Goal: Transaction & Acquisition: Book appointment/travel/reservation

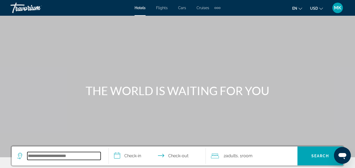
click at [75, 153] on input "Search widget" at bounding box center [63, 156] width 73 height 8
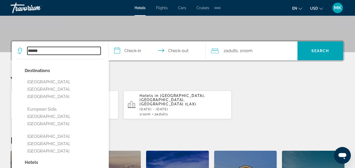
scroll to position [109, 0]
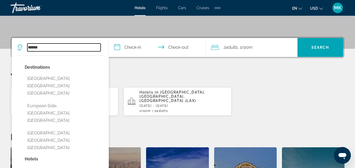
type input "******"
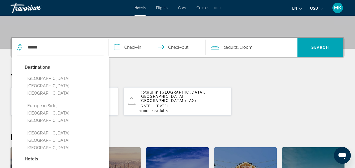
click at [129, 46] on input "**********" at bounding box center [158, 48] width 99 height 20
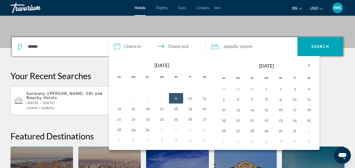
scroll to position [128, 0]
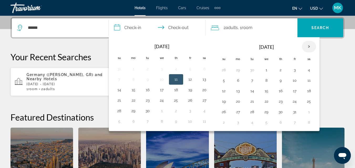
click at [310, 46] on th "Next month" at bounding box center [309, 47] width 14 height 12
click at [308, 92] on button "20" at bounding box center [309, 90] width 8 height 7
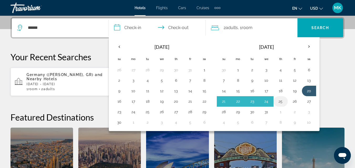
click at [281, 102] on button "25" at bounding box center [280, 101] width 8 height 7
type input "**********"
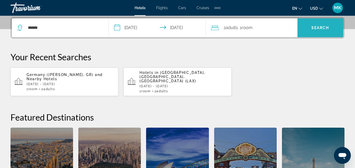
click at [321, 27] on span "Search" at bounding box center [320, 28] width 18 height 4
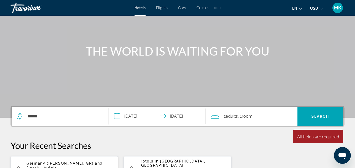
scroll to position [38, 0]
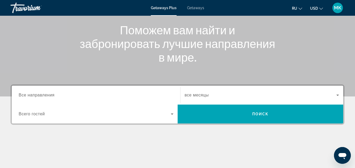
scroll to position [61, 0]
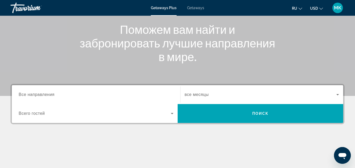
click at [81, 89] on div "Search widget" at bounding box center [96, 94] width 155 height 15
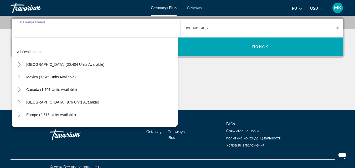
scroll to position [128, 0]
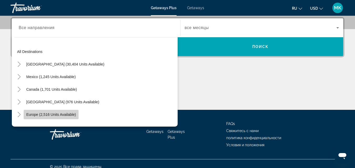
click at [71, 116] on span "Europe (2,516 units available)" at bounding box center [51, 115] width 50 height 4
type input "**********"
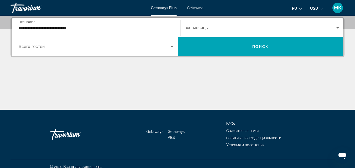
click at [164, 51] on div "Search widget" at bounding box center [96, 46] width 155 height 15
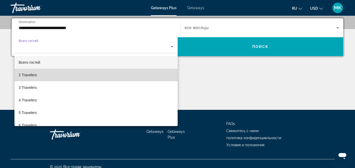
click at [155, 70] on mat-option "2 Travelers" at bounding box center [95, 75] width 163 height 13
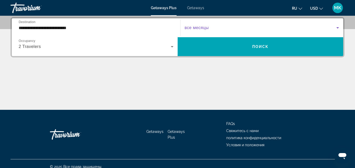
click at [294, 29] on span "Search widget" at bounding box center [261, 28] width 152 height 6
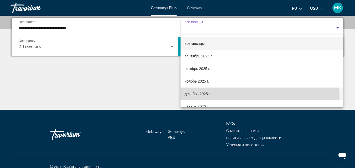
click at [213, 97] on mat-option "декабрь 2025 г." at bounding box center [262, 94] width 163 height 13
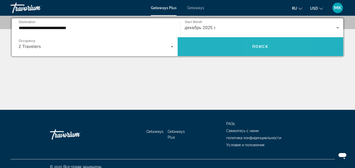
click at [272, 44] on span "Search widget" at bounding box center [261, 46] width 166 height 13
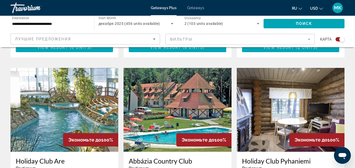
scroll to position [347, 0]
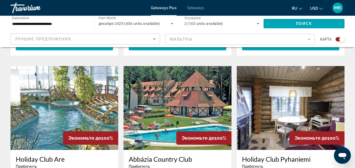
click at [299, 9] on icon "Change language" at bounding box center [300, 9] width 4 height 4
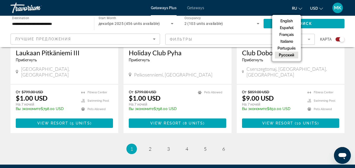
scroll to position [823, 0]
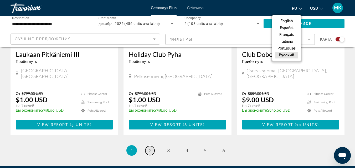
click at [150, 148] on span "2" at bounding box center [150, 151] width 3 height 6
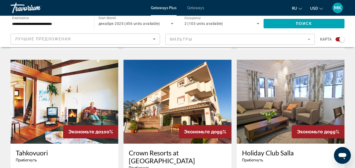
scroll to position [729, 0]
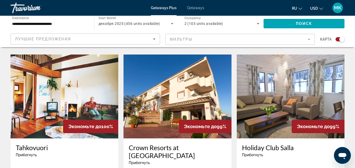
click at [171, 70] on img "Main content" at bounding box center [177, 97] width 108 height 84
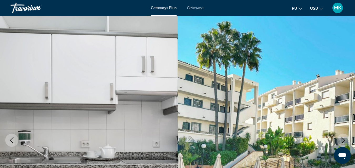
click at [344, 141] on icon "Next image" at bounding box center [343, 140] width 6 height 6
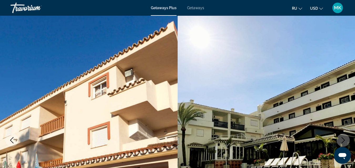
click at [344, 141] on icon "Next image" at bounding box center [343, 140] width 6 height 6
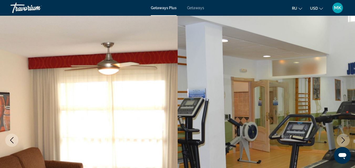
click at [344, 141] on icon "Next image" at bounding box center [343, 140] width 6 height 6
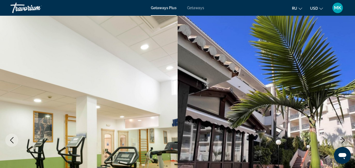
click at [344, 141] on icon "Next image" at bounding box center [343, 140] width 6 height 6
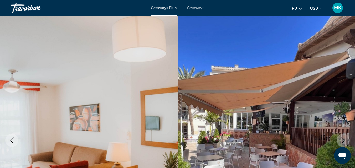
click at [342, 141] on icon "Next image" at bounding box center [343, 140] width 6 height 6
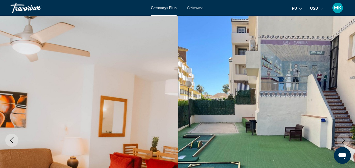
click at [342, 141] on icon "Next image" at bounding box center [343, 140] width 6 height 6
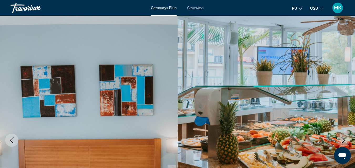
click at [342, 141] on icon "Next image" at bounding box center [343, 140] width 6 height 6
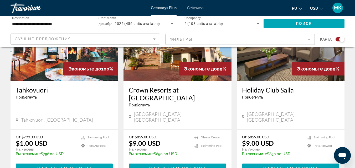
scroll to position [792, 0]
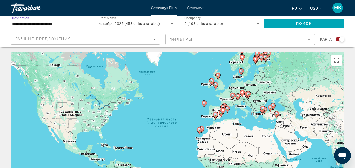
click at [75, 24] on input "**********" at bounding box center [49, 24] width 75 height 6
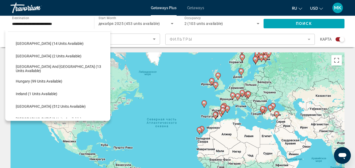
scroll to position [136, 0]
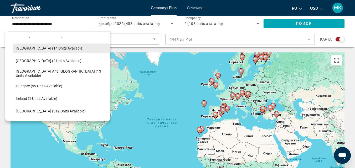
click at [44, 46] on span "[GEOGRAPHIC_DATA] (14 units available)" at bounding box center [50, 48] width 68 height 4
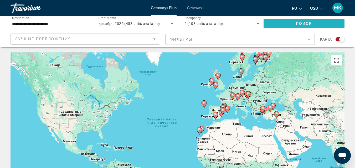
click at [294, 24] on span "Search widget" at bounding box center [304, 23] width 81 height 13
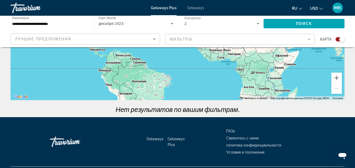
scroll to position [123, 0]
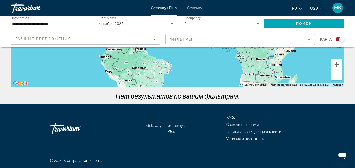
click at [73, 23] on input "**********" at bounding box center [49, 24] width 75 height 6
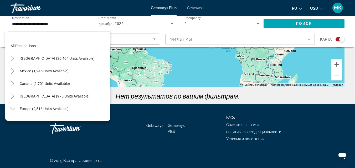
scroll to position [107, 0]
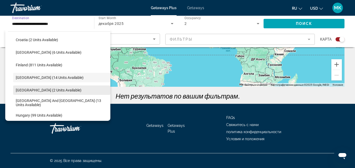
click at [51, 90] on span "[GEOGRAPHIC_DATA] (2 units available)" at bounding box center [49, 90] width 66 height 4
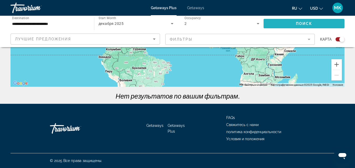
click at [279, 22] on span "Search widget" at bounding box center [304, 23] width 81 height 13
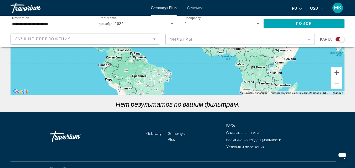
scroll to position [116, 0]
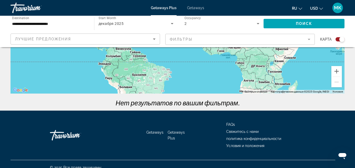
click at [59, 20] on div "**********" at bounding box center [49, 23] width 75 height 15
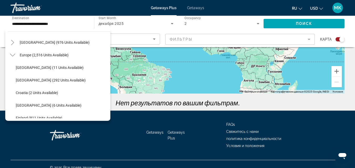
scroll to position [51, 0]
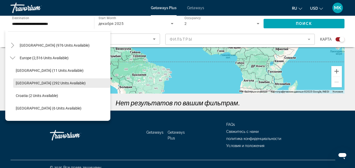
click at [42, 80] on span "Search widget" at bounding box center [61, 83] width 97 height 13
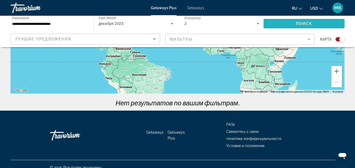
click at [281, 26] on span "Search widget" at bounding box center [304, 23] width 81 height 13
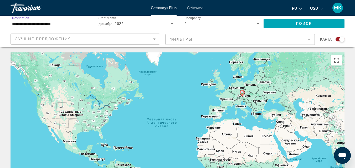
click at [54, 24] on input "**********" at bounding box center [49, 24] width 75 height 6
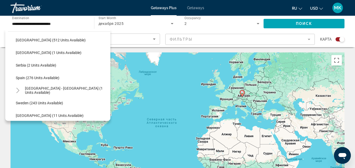
scroll to position [209, 0]
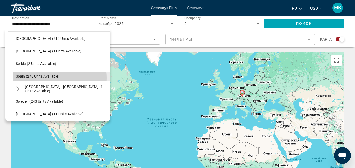
click at [30, 78] on span "Spain (276 units available)" at bounding box center [38, 76] width 44 height 4
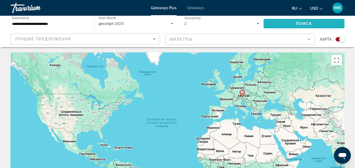
click at [282, 20] on span "Search widget" at bounding box center [304, 23] width 81 height 13
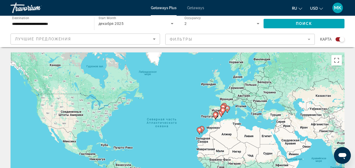
click at [127, 18] on div "декабря 2025" at bounding box center [136, 23] width 75 height 15
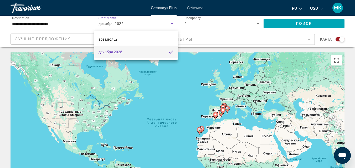
click at [140, 21] on div at bounding box center [177, 84] width 355 height 168
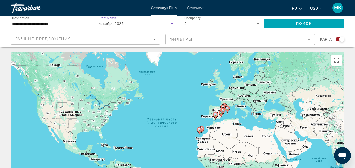
click at [140, 21] on div "декабря 2025" at bounding box center [135, 23] width 72 height 6
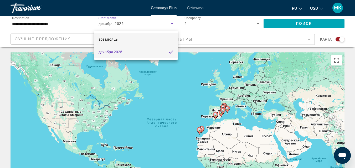
click at [121, 39] on mat-option "все месяцы" at bounding box center [135, 39] width 83 height 13
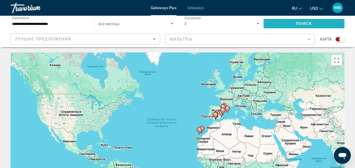
click at [308, 23] on span "Поиск" at bounding box center [304, 24] width 17 height 4
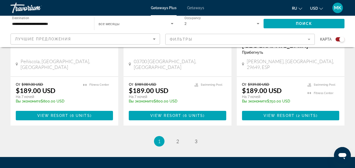
scroll to position [849, 0]
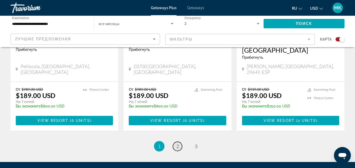
click at [179, 144] on span "2" at bounding box center [177, 147] width 3 height 6
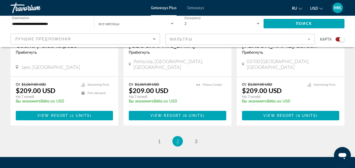
scroll to position [876, 0]
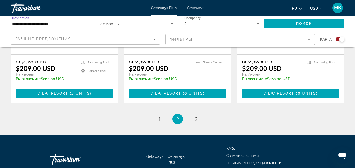
click at [62, 26] on input "**********" at bounding box center [49, 24] width 75 height 6
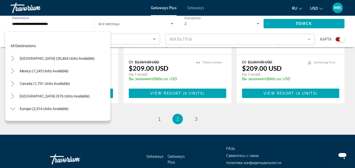
scroll to position [208, 0]
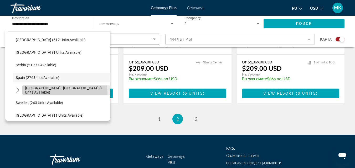
click at [65, 93] on span "Search widget" at bounding box center [66, 90] width 88 height 13
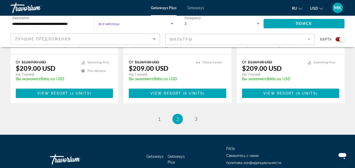
click at [151, 22] on span "Search widget" at bounding box center [135, 23] width 72 height 6
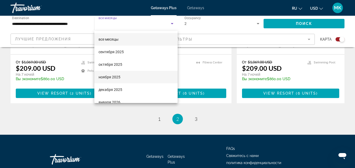
click at [117, 76] on span "ноября 2025" at bounding box center [110, 77] width 22 height 6
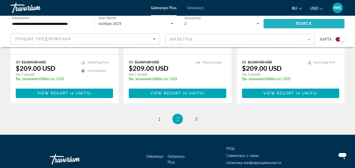
click at [293, 23] on span "Search widget" at bounding box center [304, 23] width 81 height 13
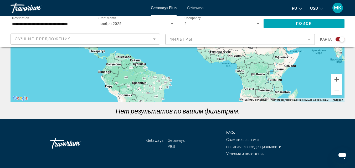
scroll to position [123, 0]
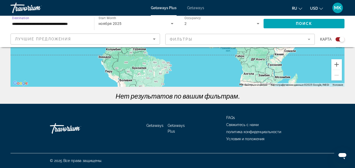
click at [68, 23] on input "**********" at bounding box center [49, 24] width 75 height 6
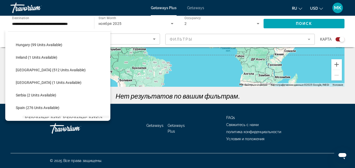
scroll to position [186, 0]
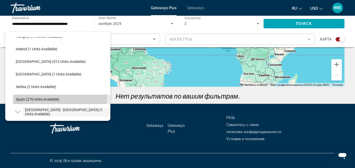
click at [56, 95] on span "Search widget" at bounding box center [61, 99] width 97 height 13
type input "**********"
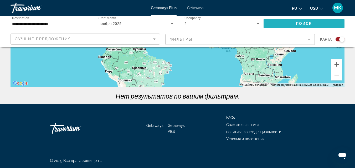
click at [277, 22] on span "Search widget" at bounding box center [304, 23] width 81 height 13
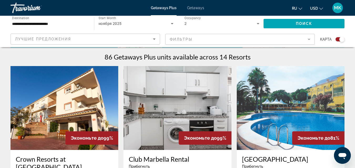
scroll to position [173, 0]
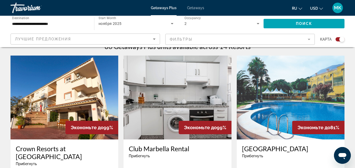
click at [170, 94] on img "Main content" at bounding box center [177, 98] width 108 height 84
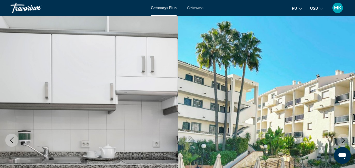
click at [343, 138] on icon "Next image" at bounding box center [343, 140] width 6 height 6
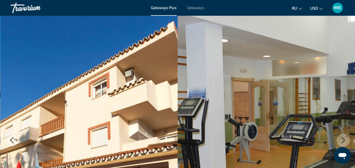
click at [343, 138] on icon "Next image" at bounding box center [343, 140] width 6 height 6
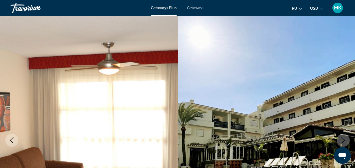
click at [343, 138] on icon "Next image" at bounding box center [343, 140] width 6 height 6
